Goal: Find specific page/section: Find specific page/section

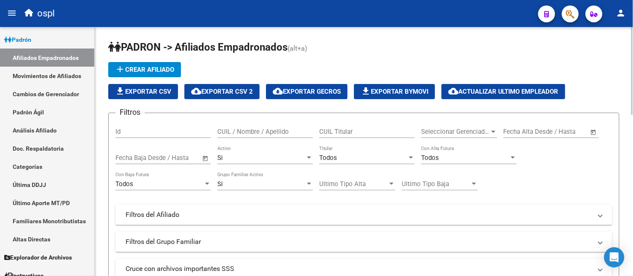
click at [402, 269] on mat-panel-title "Cruce con archivos importantes SSS" at bounding box center [358, 269] width 466 height 9
click at [315, 44] on h1 "PADRON -> Afiliados Empadronados (alt+a)" at bounding box center [363, 48] width 511 height 15
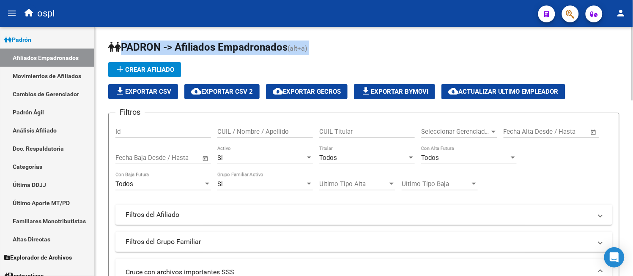
click at [315, 44] on h1 "PADRON -> Afiliados Empadronados (alt+a)" at bounding box center [363, 48] width 511 height 15
click at [315, 43] on h1 "PADRON -> Afiliados Empadronados (alt+a)" at bounding box center [363, 48] width 511 height 15
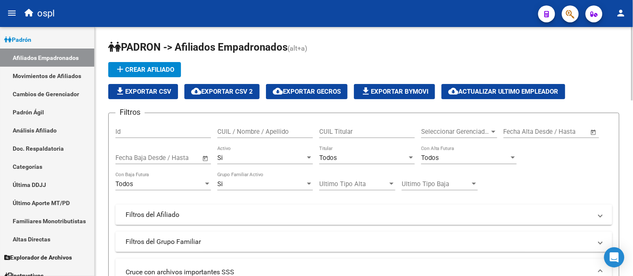
click at [315, 43] on h1 "PADRON -> Afiliados Empadronados (alt+a)" at bounding box center [363, 48] width 511 height 15
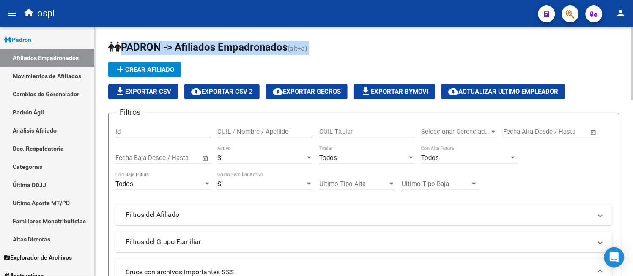
click at [315, 43] on h1 "PADRON -> Afiliados Empadronados (alt+a)" at bounding box center [363, 48] width 511 height 15
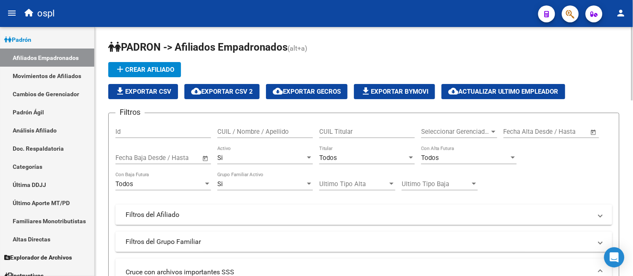
click at [315, 43] on h1 "PADRON -> Afiliados Empadronados (alt+a)" at bounding box center [363, 48] width 511 height 15
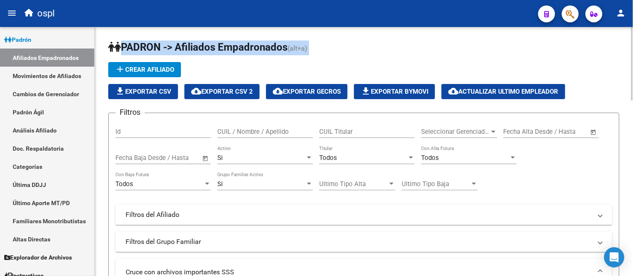
click at [315, 43] on h1 "PADRON -> Afiliados Empadronados (alt+a)" at bounding box center [363, 48] width 511 height 15
click at [315, 41] on h1 "PADRON -> Afiliados Empadronados (alt+a)" at bounding box center [363, 48] width 511 height 15
